Goal: Information Seeking & Learning: Learn about a topic

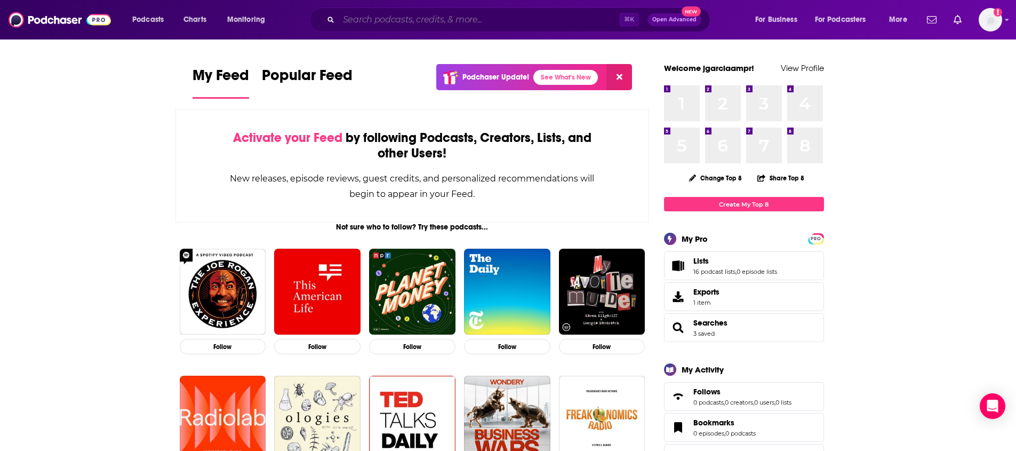
click at [424, 20] on input "Search podcasts, credits, & more..." at bounding box center [479, 19] width 280 height 17
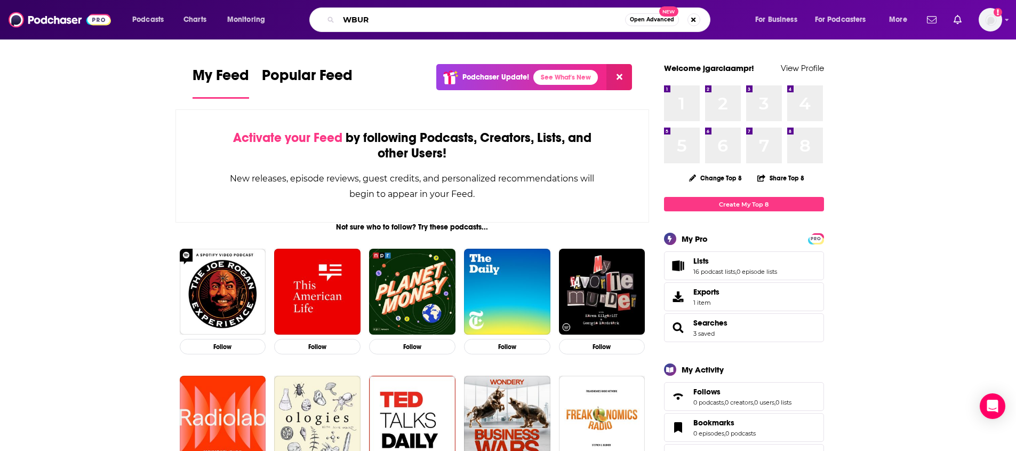
type input "WBUR"
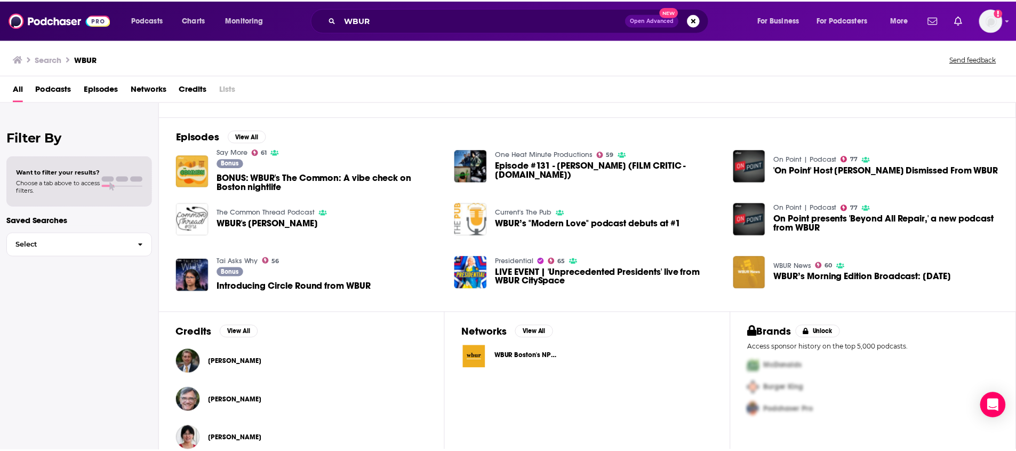
scroll to position [152, 0]
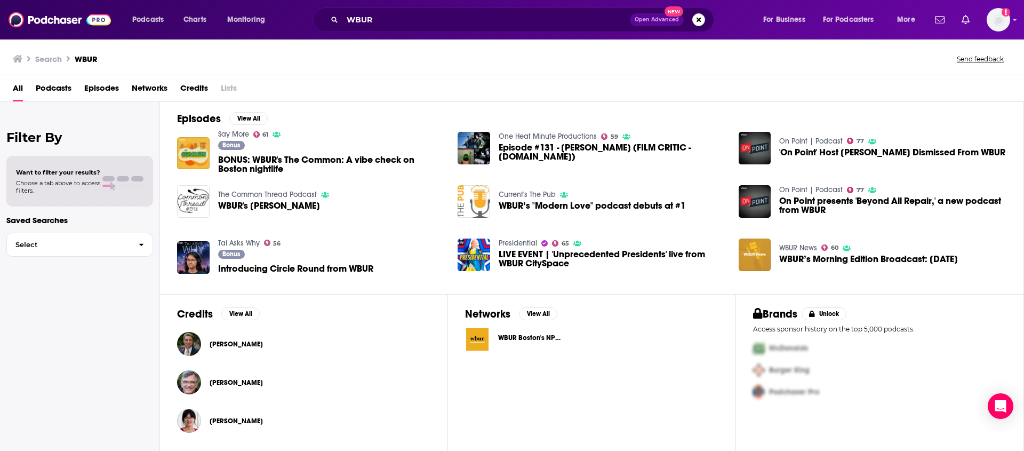
click at [514, 339] on span "WBUR Boston's NPR News Station" at bounding box center [550, 337] width 104 height 9
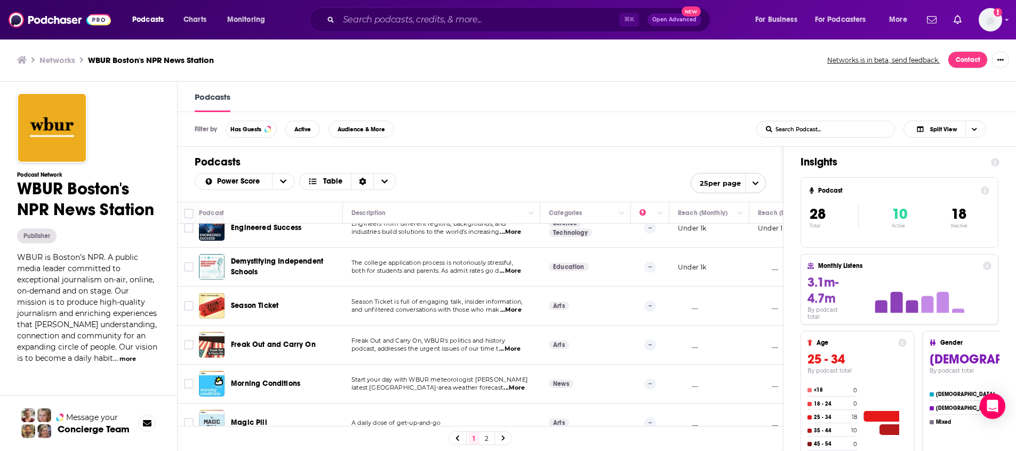
scroll to position [1, 0]
click at [486, 438] on link "2" at bounding box center [487, 437] width 11 height 13
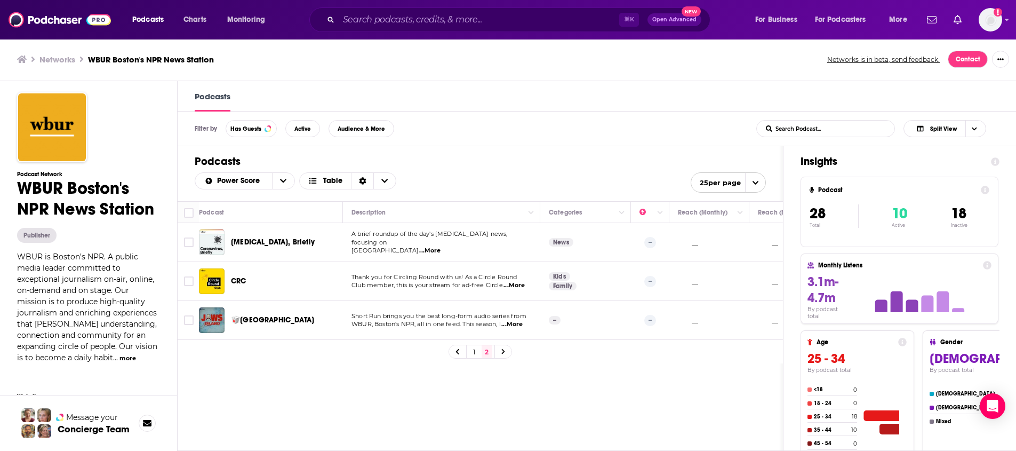
click at [479, 353] on link "1" at bounding box center [474, 351] width 11 height 13
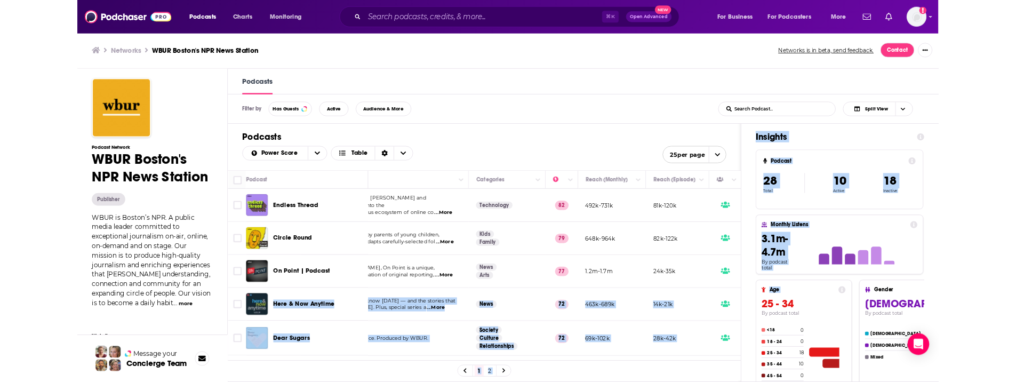
scroll to position [0, 133]
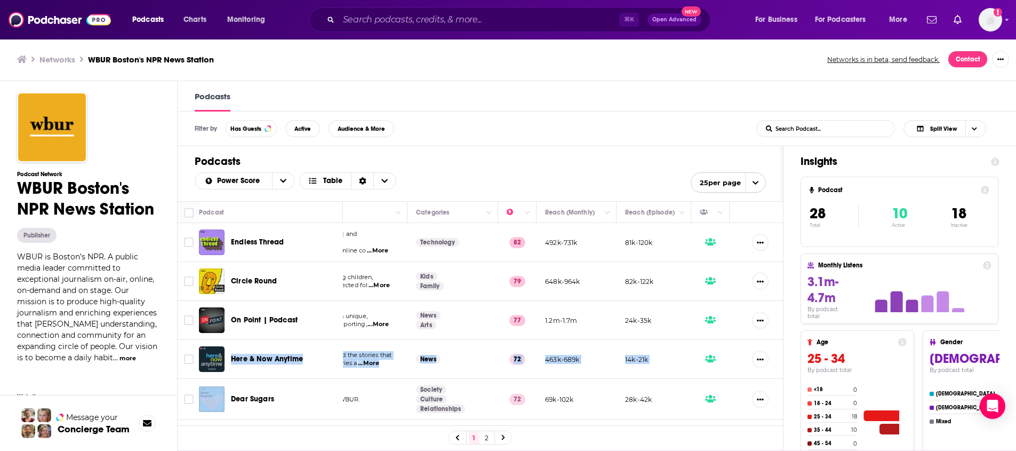
drag, startPoint x: 328, startPoint y: 346, endPoint x: 695, endPoint y: 365, distance: 366.8
click at [695, 365] on tr "Here & Now Anytime The news you need to know [DATE] — and the stories that will…" at bounding box center [418, 359] width 746 height 39
copy tbody "Here & Now Anytime The news you need to know [DATE] — and the stories that will…"
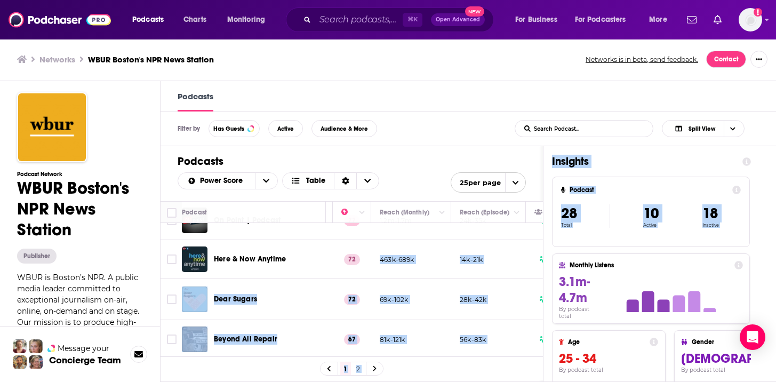
scroll to position [100, 356]
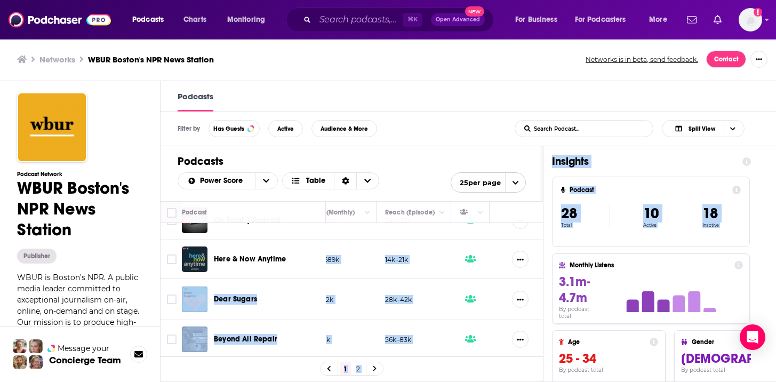
drag, startPoint x: 524, startPoint y: 259, endPoint x: 568, endPoint y: 259, distance: 44.3
click at [568, 259] on div "Podcasts Power Score Table 25 per page Podcast Description Categories Reach (Mo…" at bounding box center [460, 324] width 599 height 357
click at [392, 270] on td "14k-21k" at bounding box center [413, 259] width 75 height 39
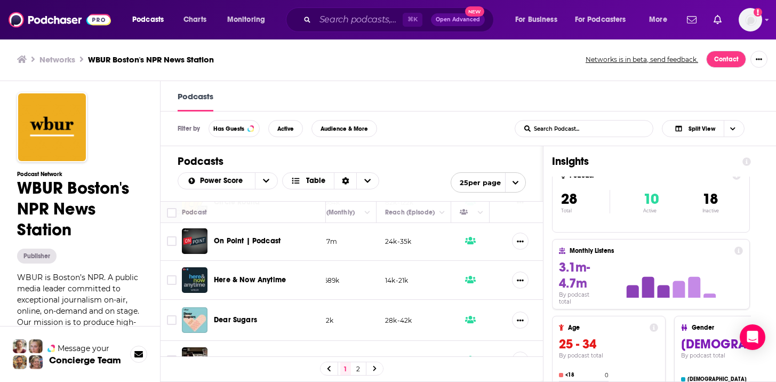
scroll to position [77, 356]
